Goal: Register for event/course

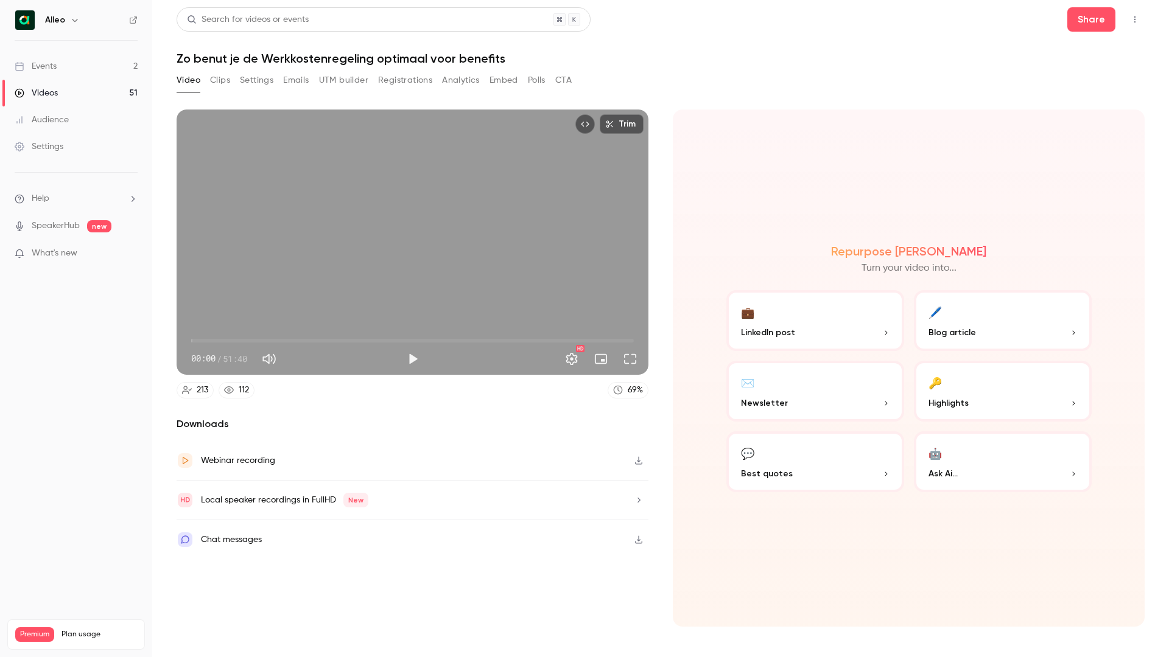
click at [66, 60] on link "Events 2" at bounding box center [76, 66] width 152 height 27
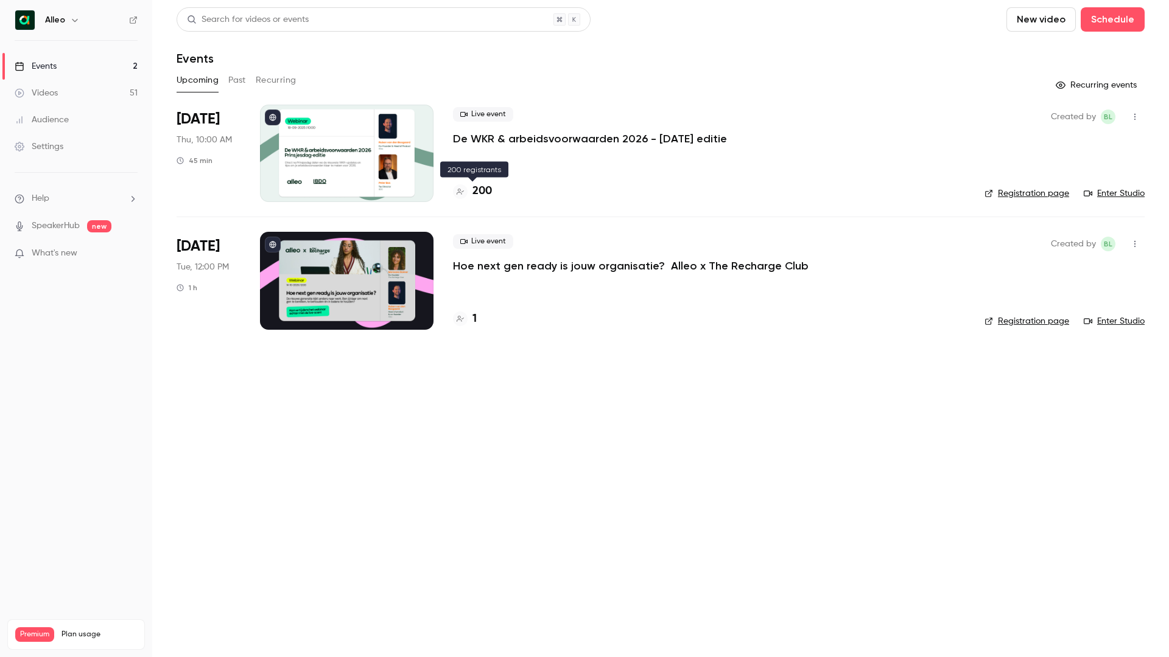
click at [484, 186] on h4 "200" at bounding box center [481, 191] width 19 height 16
